Goal: Information Seeking & Learning: Learn about a topic

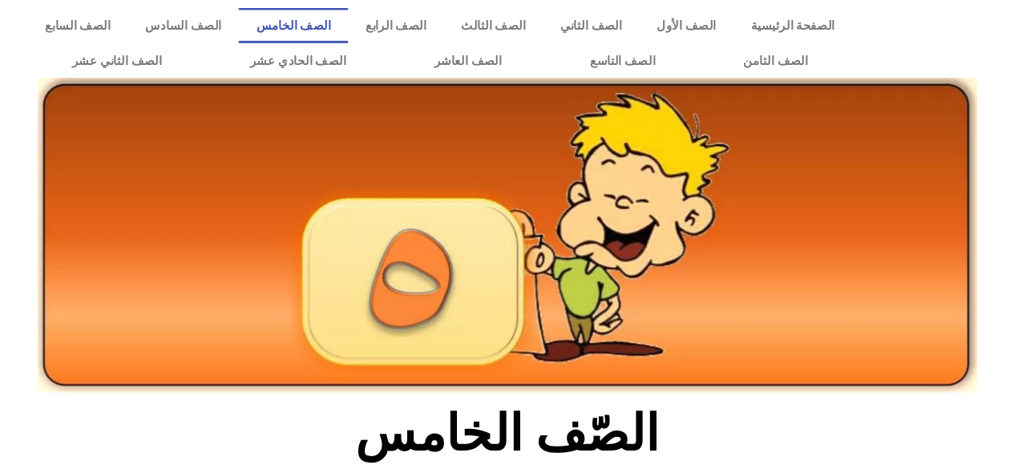
scroll to position [545, 0]
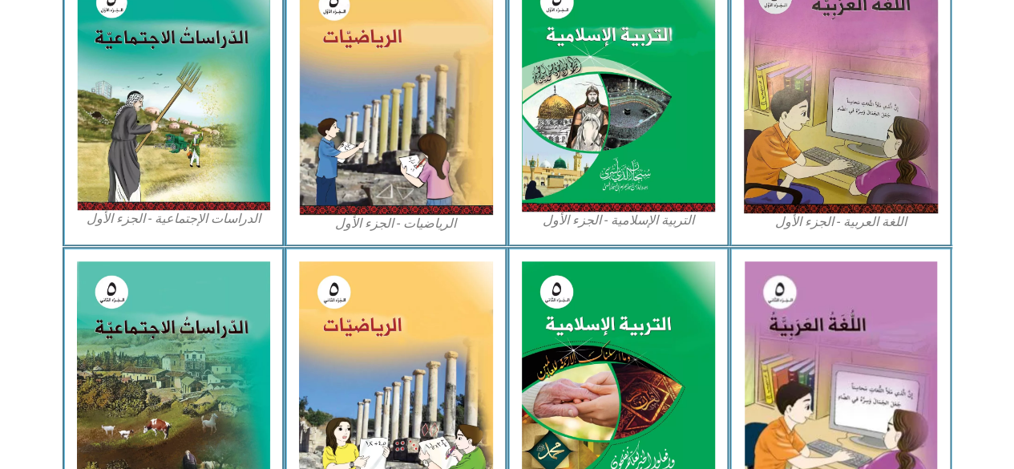
click at [220, 99] on img at bounding box center [174, 90] width 194 height 239
click at [197, 29] on img at bounding box center [174, 90] width 194 height 239
click at [189, 60] on img at bounding box center [174, 90] width 194 height 239
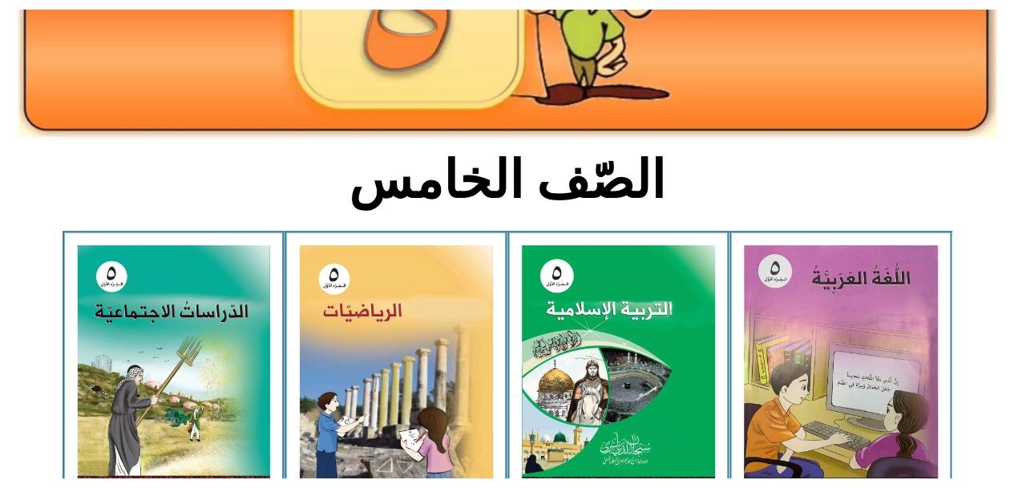
scroll to position [277, 0]
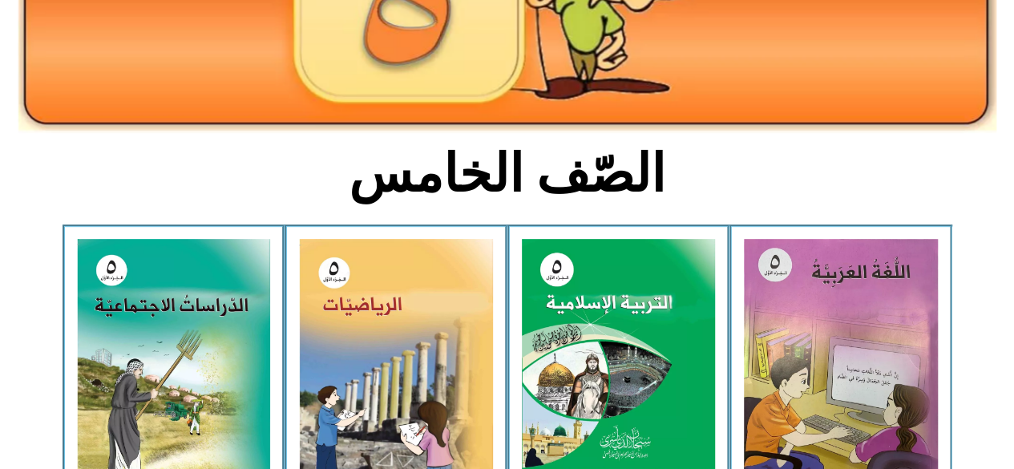
click at [210, 334] on img at bounding box center [174, 358] width 194 height 239
click at [214, 333] on img at bounding box center [174, 358] width 194 height 239
click at [251, 376] on img at bounding box center [174, 358] width 194 height 239
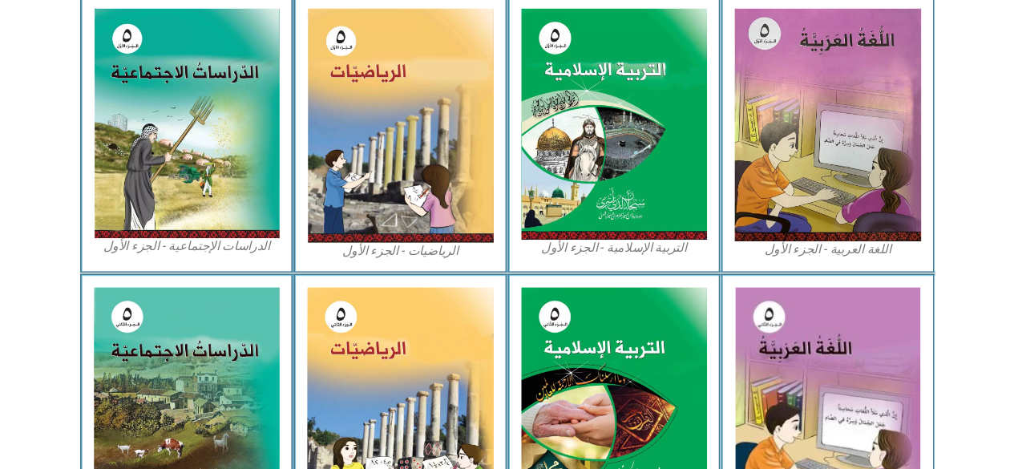
scroll to position [512, 0]
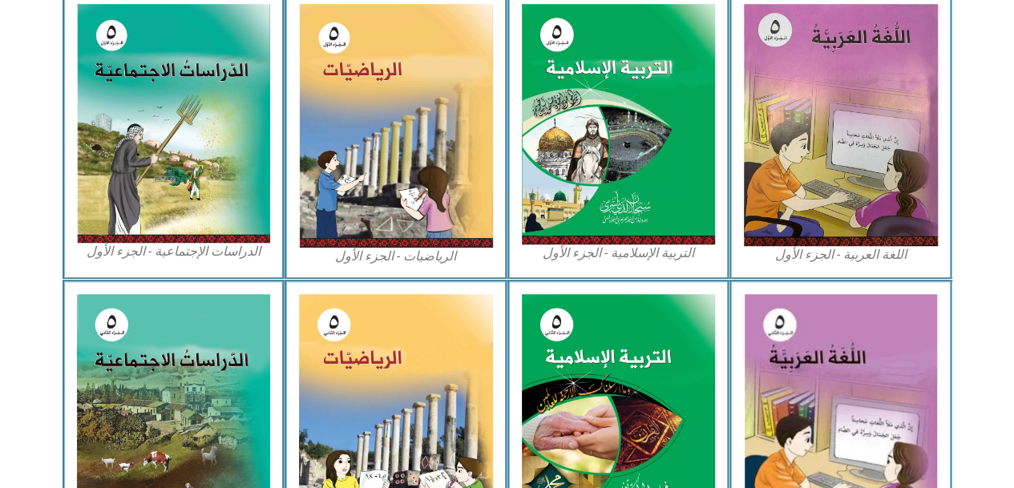
click at [135, 120] on img at bounding box center [174, 123] width 194 height 239
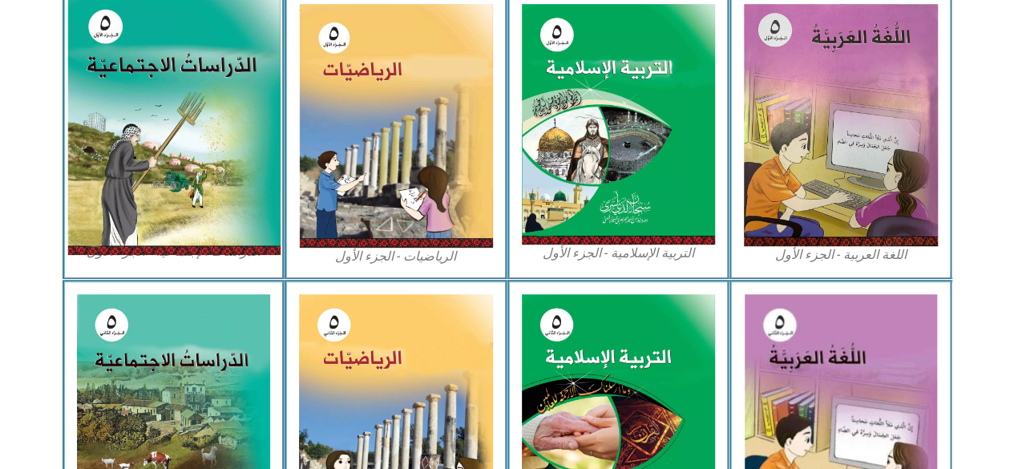
click at [160, 140] on img at bounding box center [173, 123] width 213 height 263
click at [229, 123] on img at bounding box center [173, 123] width 213 height 263
click at [136, 172] on img at bounding box center [173, 123] width 213 height 263
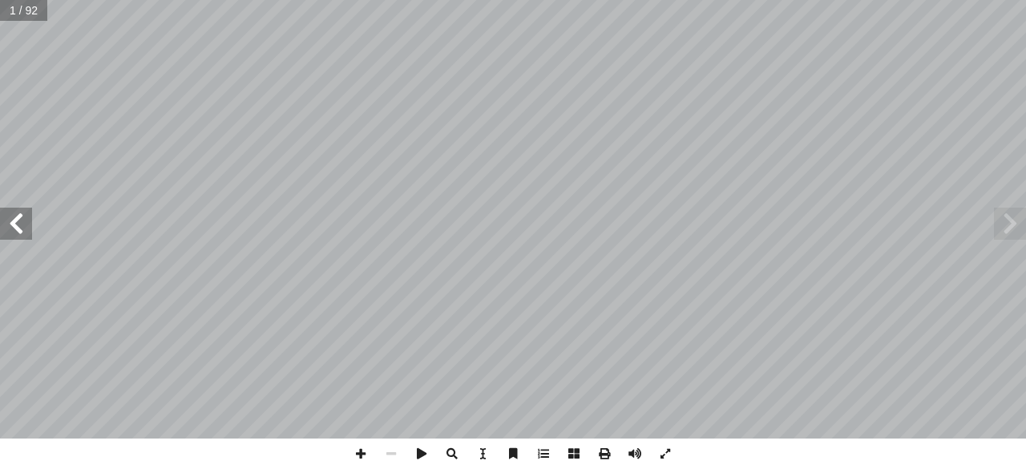
click at [15, 222] on span at bounding box center [16, 224] width 32 height 32
click at [19, 229] on span at bounding box center [16, 224] width 32 height 32
click at [576, 450] on span at bounding box center [574, 454] width 30 height 30
click at [26, 236] on span at bounding box center [16, 224] width 32 height 32
click at [11, 229] on span at bounding box center [16, 224] width 32 height 32
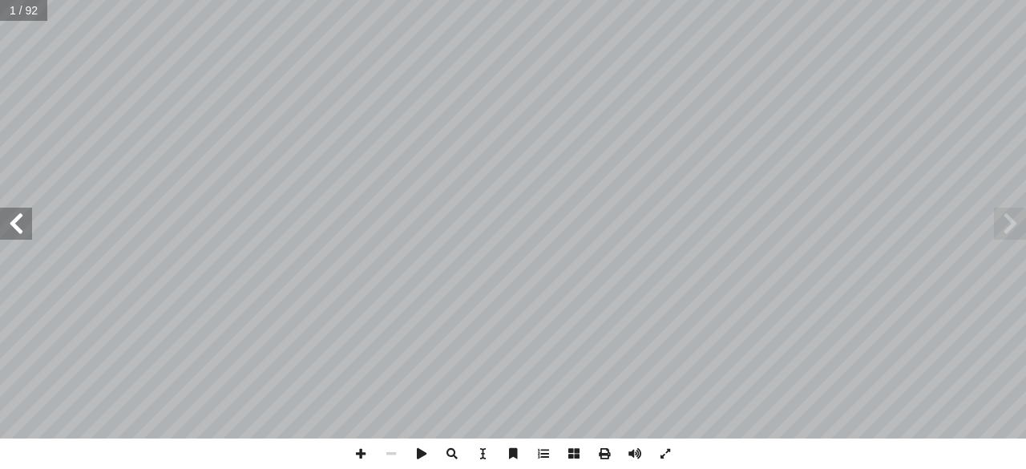
click at [19, 226] on span at bounding box center [16, 224] width 32 height 32
click at [21, 224] on span at bounding box center [16, 224] width 32 height 32
click at [6, 225] on span at bounding box center [16, 224] width 32 height 32
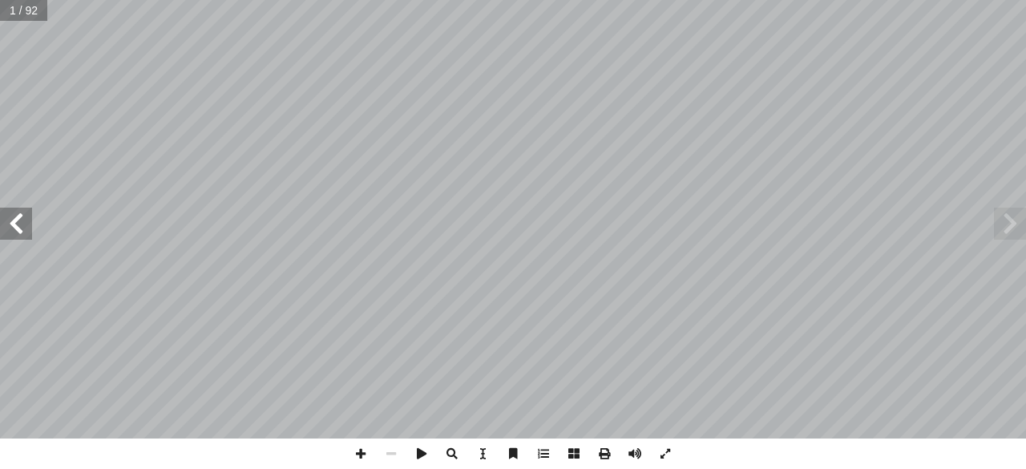
click at [6, 225] on span at bounding box center [16, 224] width 32 height 32
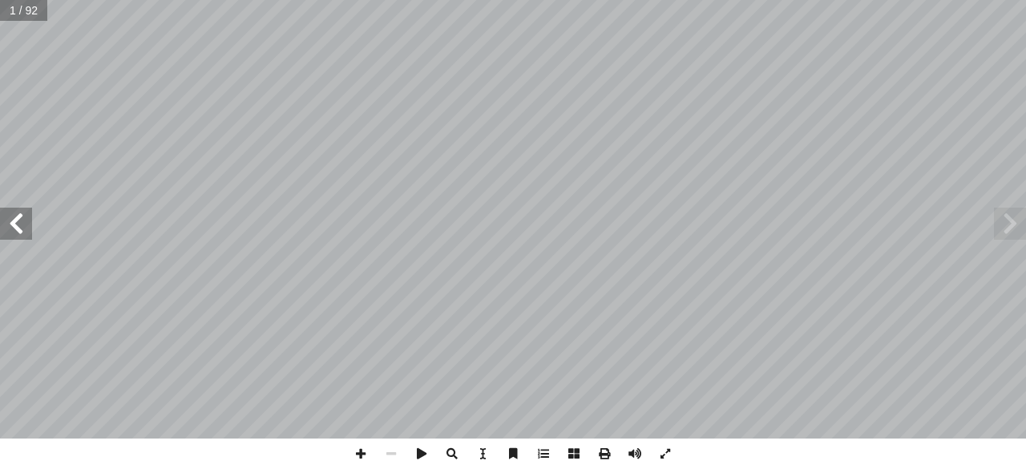
click at [6, 225] on span at bounding box center [16, 224] width 32 height 32
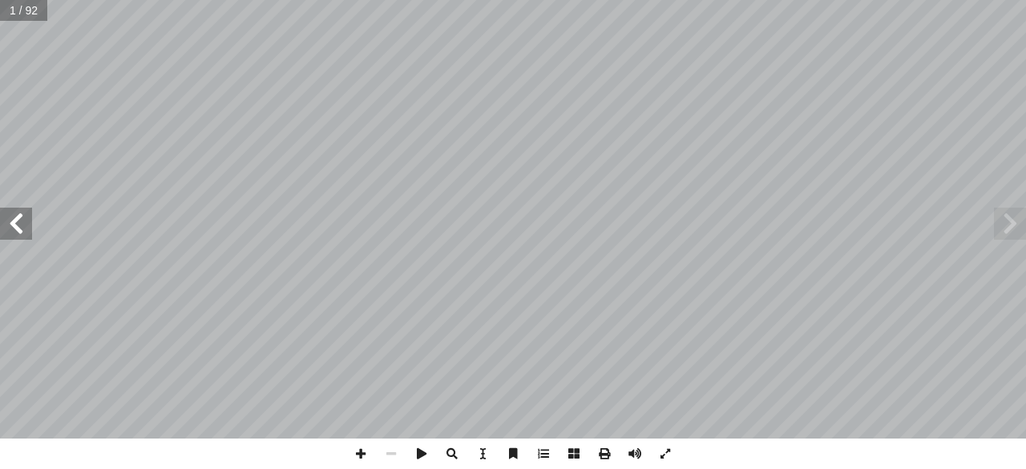
click at [6, 225] on span at bounding box center [16, 224] width 32 height 32
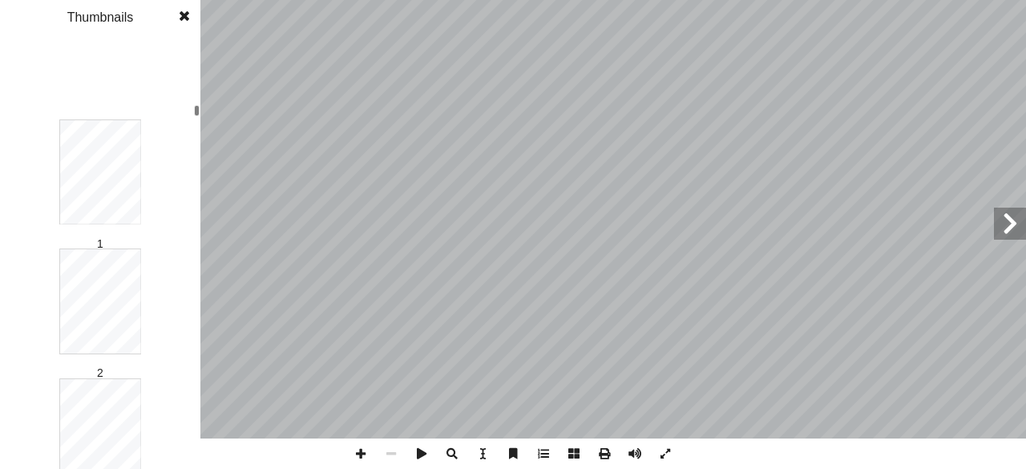
click at [1009, 222] on span at bounding box center [1010, 224] width 32 height 32
click at [996, 227] on span at bounding box center [1010, 224] width 32 height 32
click at [1015, 229] on span at bounding box center [1010, 224] width 32 height 32
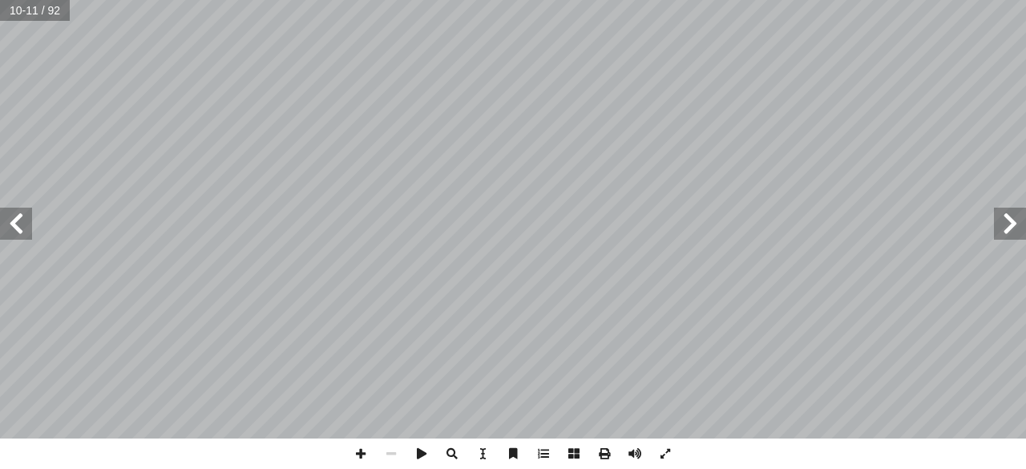
click at [25, 210] on span at bounding box center [16, 224] width 32 height 32
click at [13, 227] on span at bounding box center [16, 224] width 32 height 32
click at [10, 220] on span at bounding box center [16, 224] width 32 height 32
click at [24, 229] on span at bounding box center [16, 224] width 32 height 32
click at [29, 229] on span at bounding box center [16, 224] width 32 height 32
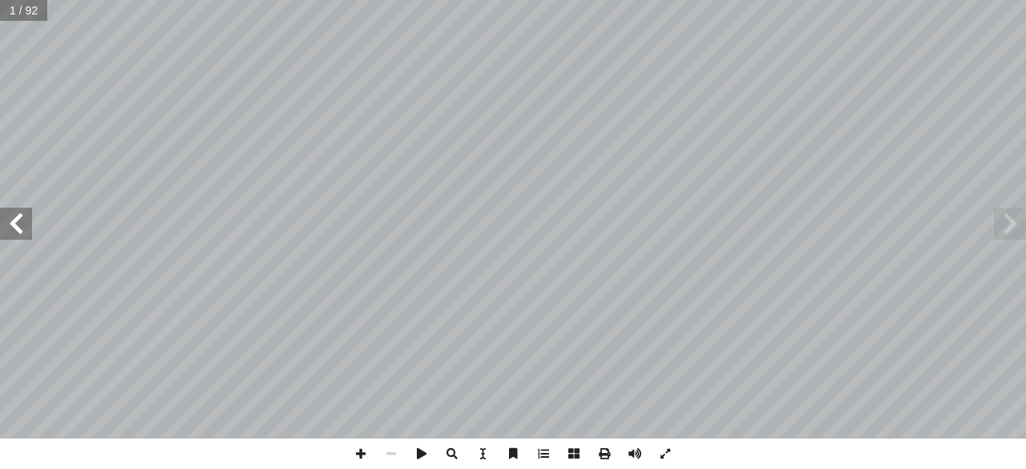
click at [3, 234] on span at bounding box center [16, 224] width 32 height 32
click at [7, 224] on span at bounding box center [16, 224] width 32 height 32
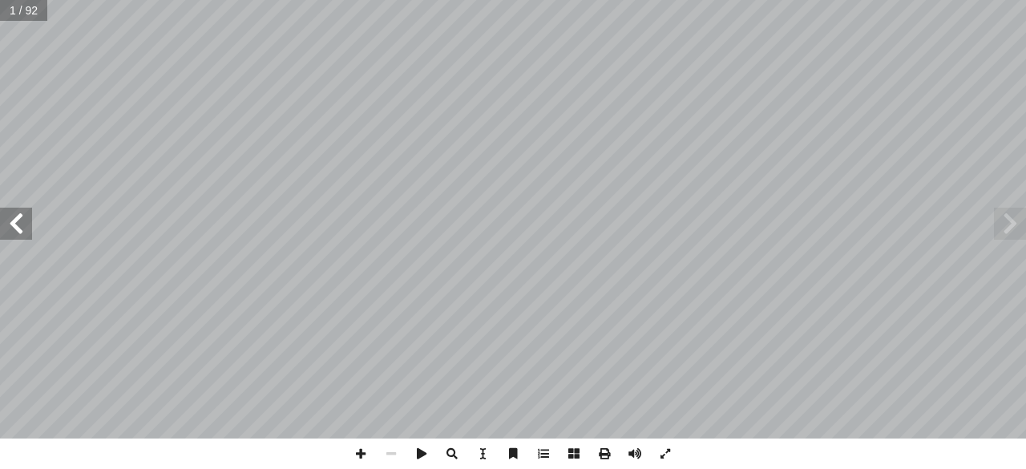
click at [7, 224] on span at bounding box center [16, 224] width 32 height 32
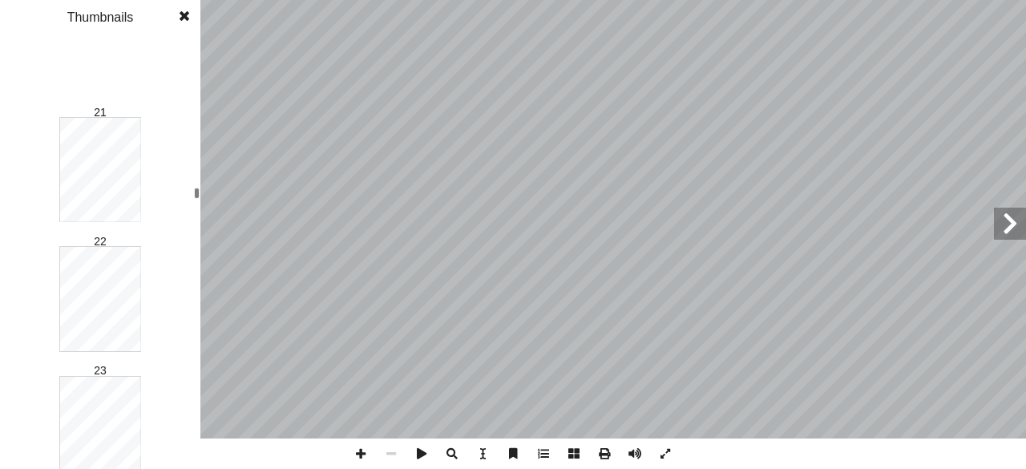
click at [1001, 233] on span at bounding box center [1010, 224] width 32 height 32
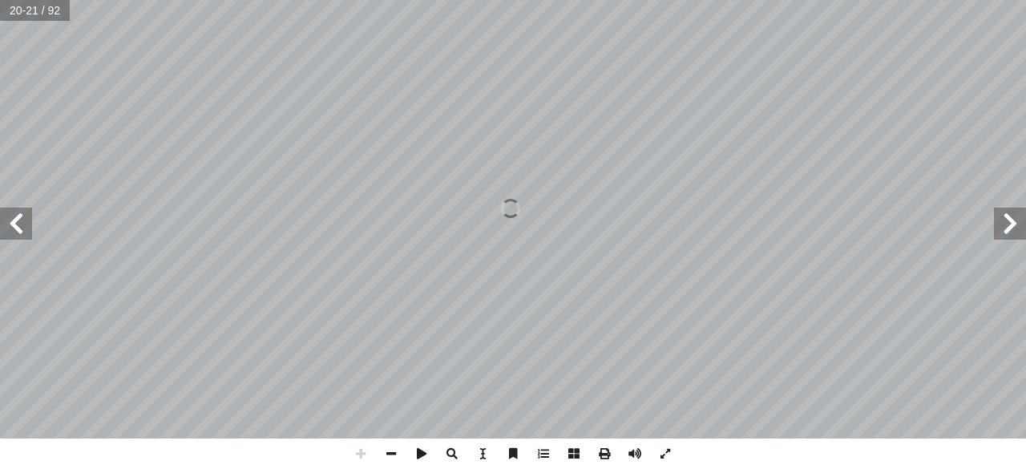
click at [1009, 213] on span at bounding box center [1010, 224] width 32 height 32
click at [1009, 214] on span at bounding box center [1010, 224] width 32 height 32
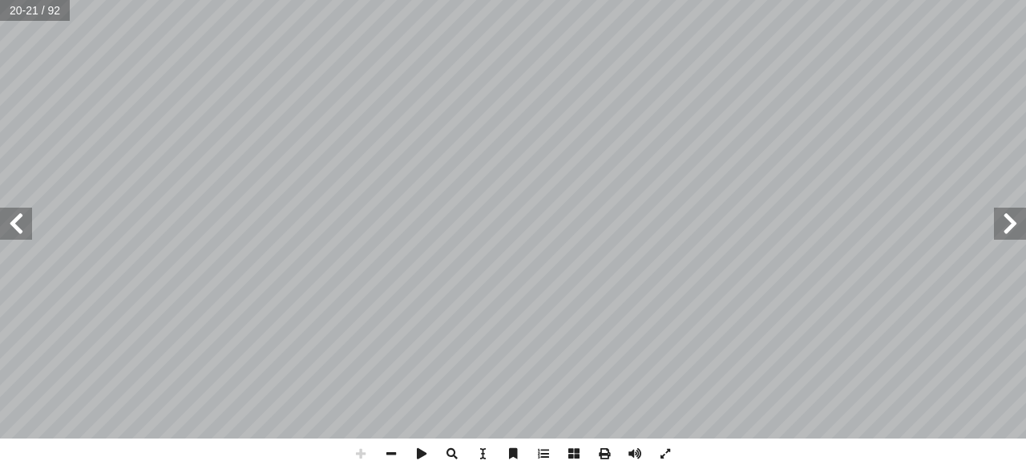
click at [1009, 214] on span at bounding box center [1010, 224] width 32 height 32
click at [399, 447] on span at bounding box center [391, 454] width 30 height 30
click at [394, 0] on html "الصفحة الرئيسية الصف الأول الصف الثاني الصف الثالث الصف الرابع الصف الخامس الصف…" at bounding box center [513, 73] width 1026 height 146
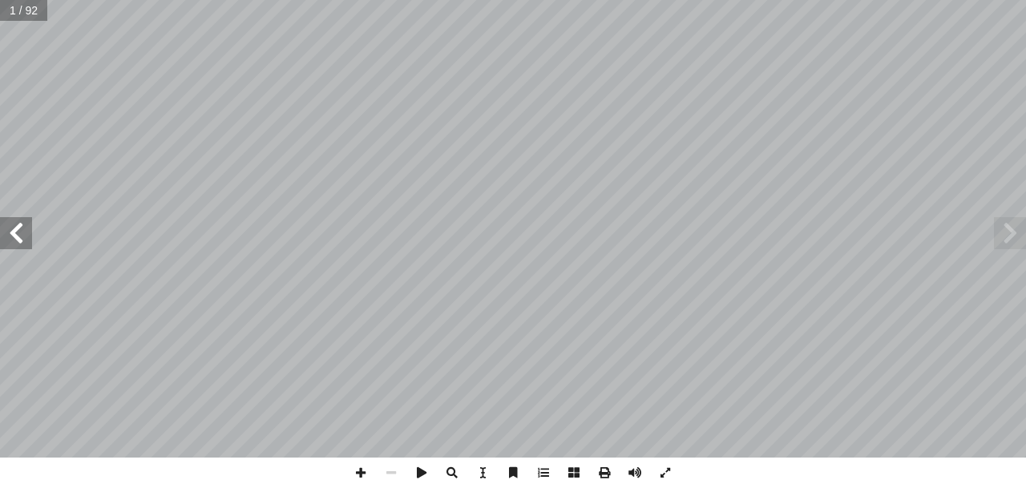
click at [25, 221] on span at bounding box center [16, 233] width 32 height 32
click at [19, 235] on span at bounding box center [16, 233] width 32 height 32
click at [14, 236] on span at bounding box center [16, 233] width 32 height 32
click at [26, 233] on span at bounding box center [16, 233] width 32 height 32
click at [27, 235] on span at bounding box center [16, 233] width 32 height 32
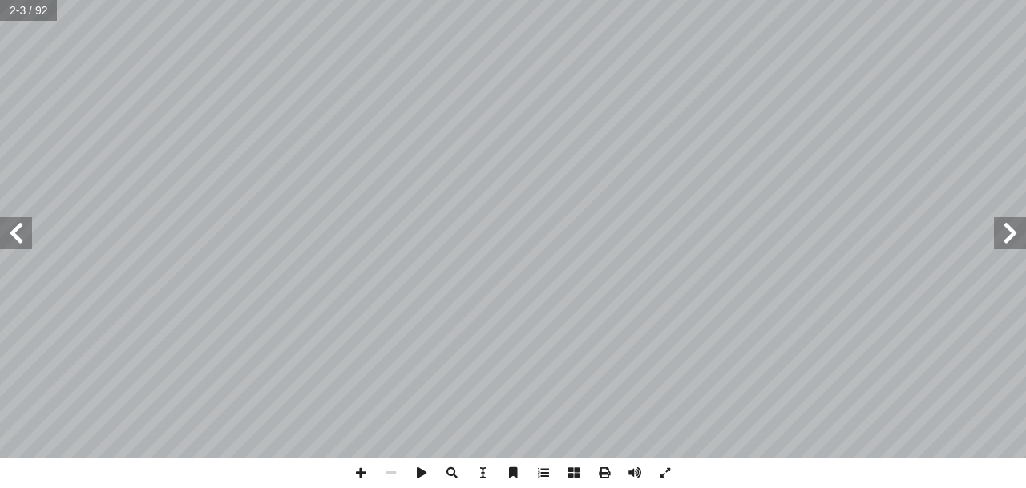
click at [29, 233] on span at bounding box center [16, 233] width 32 height 32
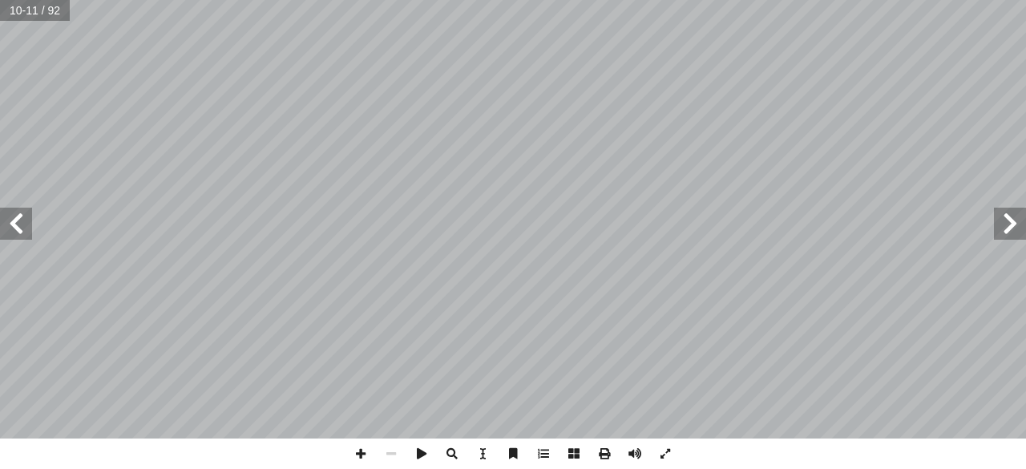
click at [1014, 237] on span at bounding box center [1010, 224] width 32 height 32
click at [1013, 230] on span at bounding box center [1010, 224] width 32 height 32
click at [26, 237] on span at bounding box center [16, 224] width 32 height 32
click at [27, 235] on span at bounding box center [16, 224] width 32 height 32
click at [10, 226] on span at bounding box center [16, 224] width 32 height 32
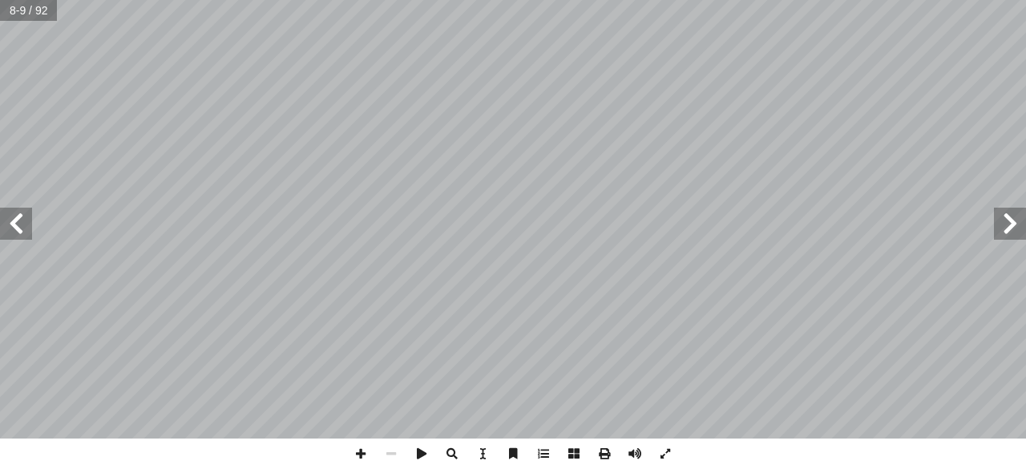
click at [20, 226] on span at bounding box center [16, 224] width 32 height 32
click at [22, 229] on span at bounding box center [16, 224] width 32 height 32
click at [10, 236] on span at bounding box center [16, 224] width 32 height 32
click at [1000, 220] on span at bounding box center [1010, 224] width 32 height 32
click at [27, 212] on span at bounding box center [16, 224] width 32 height 32
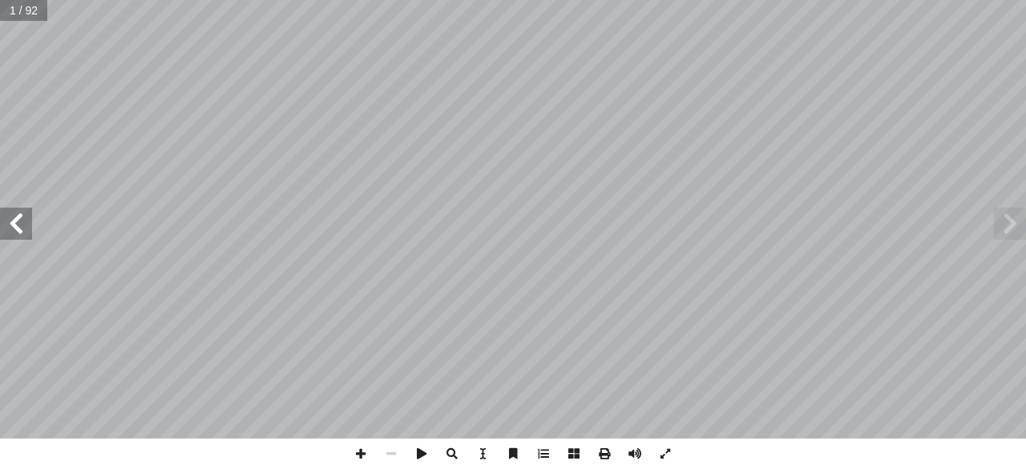
click at [30, 221] on span at bounding box center [16, 224] width 32 height 32
click at [21, 229] on span at bounding box center [16, 224] width 32 height 32
click at [18, 227] on span at bounding box center [16, 224] width 32 height 32
click at [27, 231] on span at bounding box center [16, 224] width 32 height 32
click at [3, 237] on span at bounding box center [16, 224] width 32 height 32
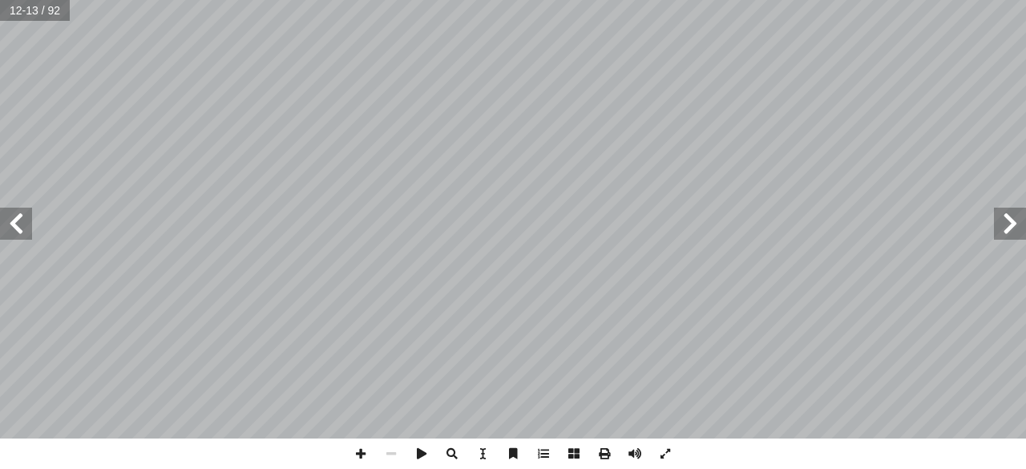
click at [996, 233] on span at bounding box center [1010, 224] width 32 height 32
